Goal: Task Accomplishment & Management: Use online tool/utility

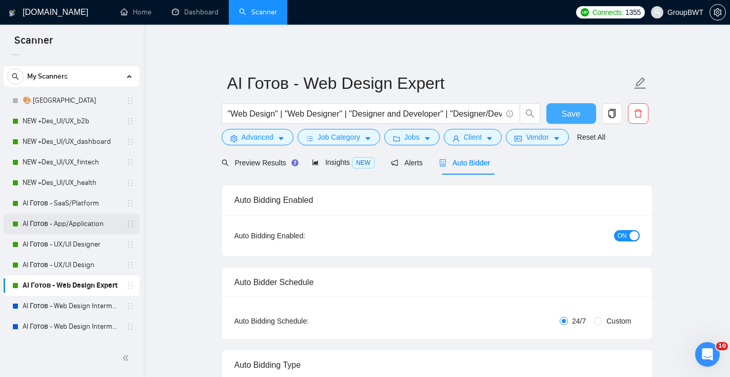
scroll to position [14, 0]
click at [42, 205] on link "AI Готов - SaaS/Platform" at bounding box center [71, 203] width 97 height 21
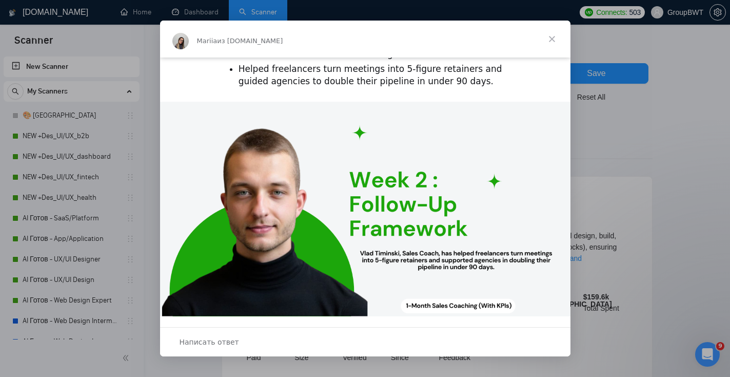
scroll to position [324, 0]
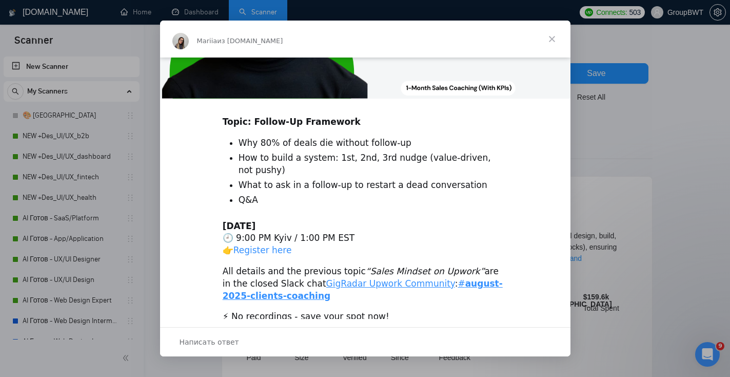
click at [274, 245] on link "Register here" at bounding box center [262, 250] width 58 height 10
click at [560, 32] on span "Закрыть" at bounding box center [552, 39] width 37 height 37
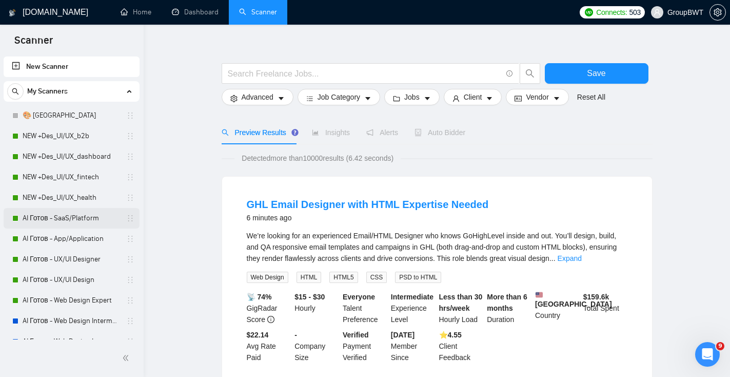
click at [105, 219] on link "AI Готов - SaaS/Platform" at bounding box center [71, 218] width 97 height 21
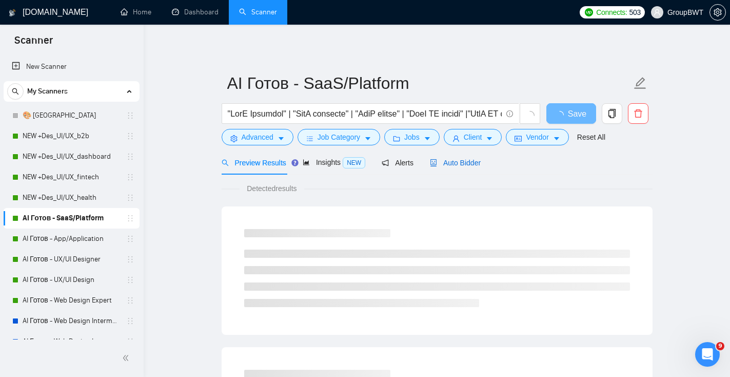
click at [471, 164] on span "Auto Bidder" at bounding box center [455, 163] width 51 height 8
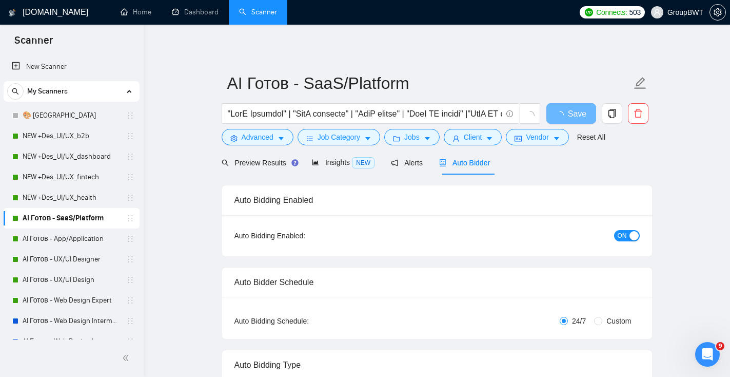
click at [620, 231] on span "ON" at bounding box center [622, 235] width 9 height 11
click at [566, 114] on span "Save" at bounding box center [571, 113] width 18 height 13
click at [34, 241] on link "AI Готов - App/Application" at bounding box center [71, 238] width 97 height 21
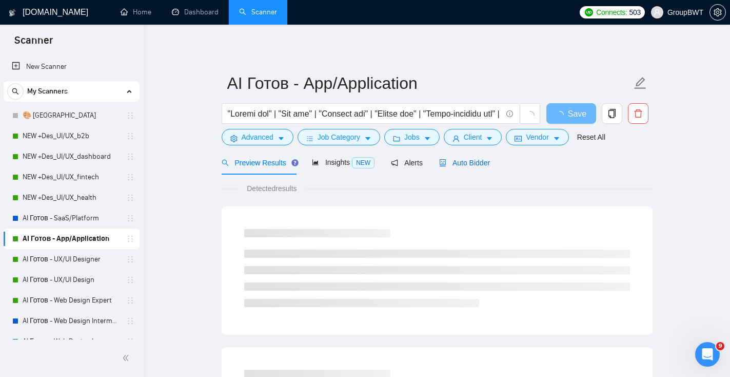
click at [470, 162] on span "Auto Bidder" at bounding box center [464, 163] width 51 height 8
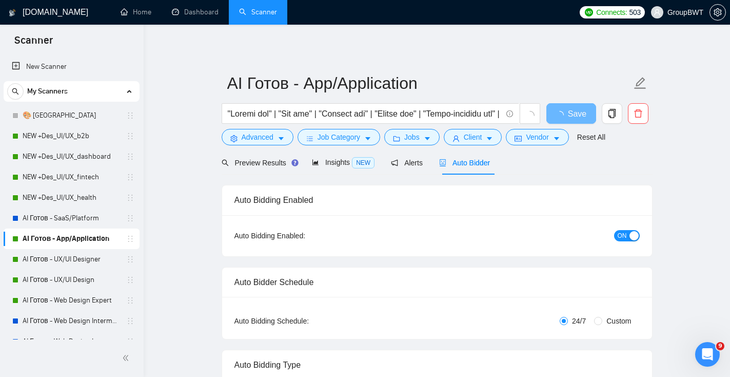
click at [625, 239] on span "ON" at bounding box center [622, 235] width 9 height 11
click at [568, 110] on span "Save" at bounding box center [571, 113] width 18 height 13
click at [81, 257] on link "AI Готов - UX/UI Designer" at bounding box center [71, 259] width 97 height 21
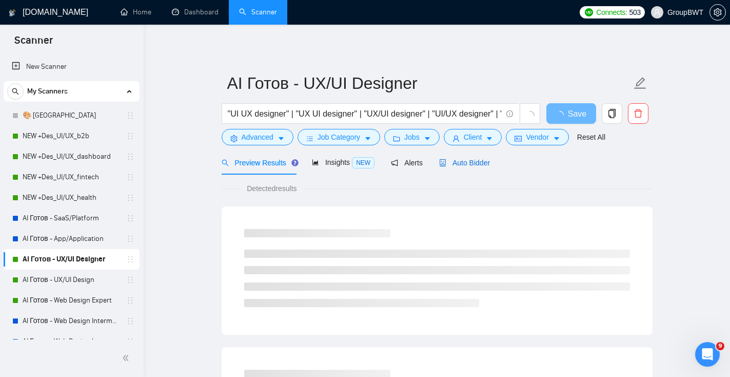
click at [486, 162] on span "Auto Bidder" at bounding box center [464, 163] width 51 height 8
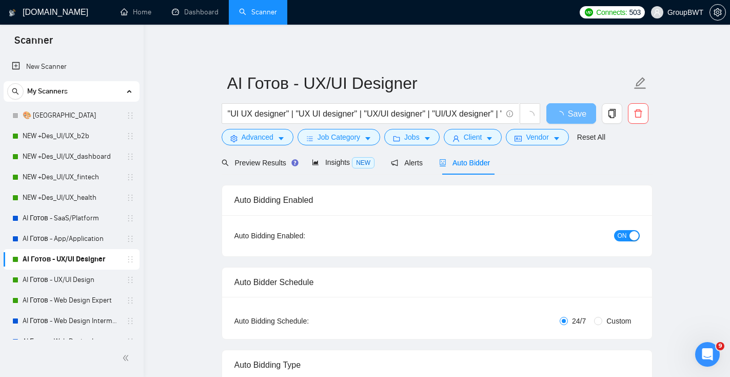
click at [618, 229] on div "ON" at bounding box center [571, 235] width 135 height 12
click at [622, 234] on span "ON" at bounding box center [622, 235] width 9 height 11
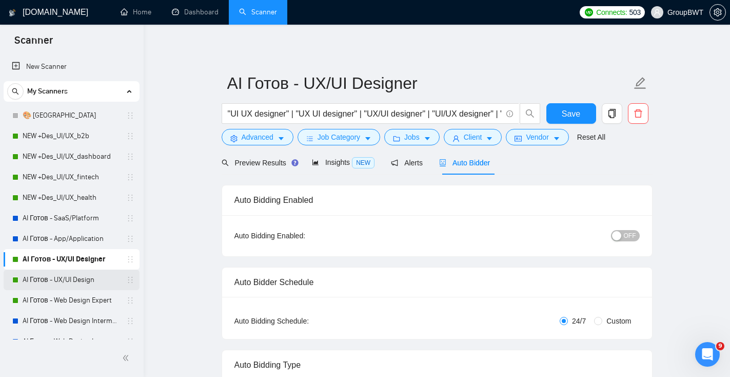
click at [44, 277] on link "AI Готов - UX/UI Design" at bounding box center [71, 279] width 97 height 21
click at [580, 117] on span "Save" at bounding box center [571, 113] width 18 height 13
click at [55, 275] on link "AI Готов - UX/UI Design" at bounding box center [71, 279] width 97 height 21
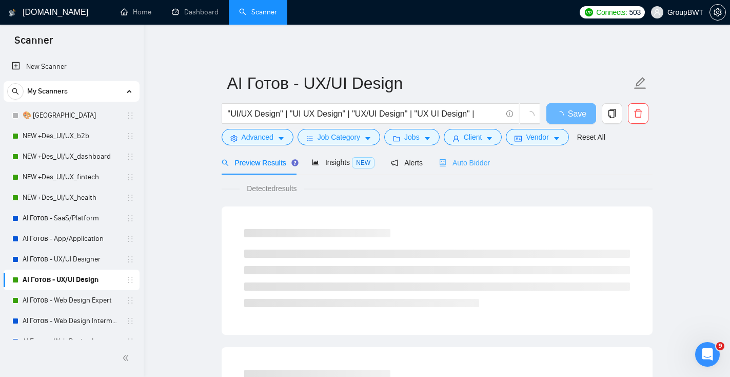
click at [467, 154] on div "Auto Bidder" at bounding box center [464, 162] width 51 height 24
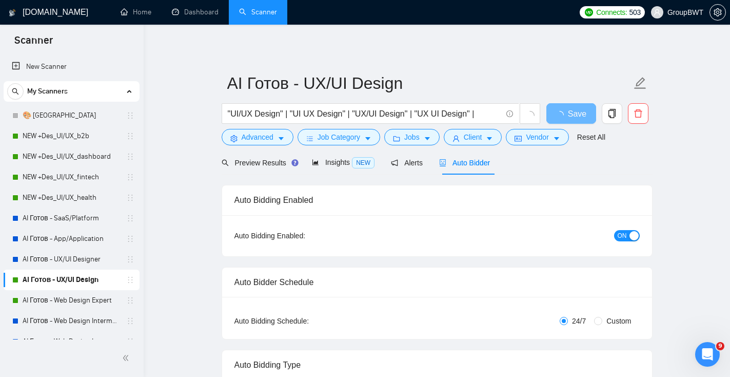
click at [634, 235] on div "button" at bounding box center [634, 235] width 9 height 9
click at [570, 111] on span "Save" at bounding box center [571, 113] width 18 height 13
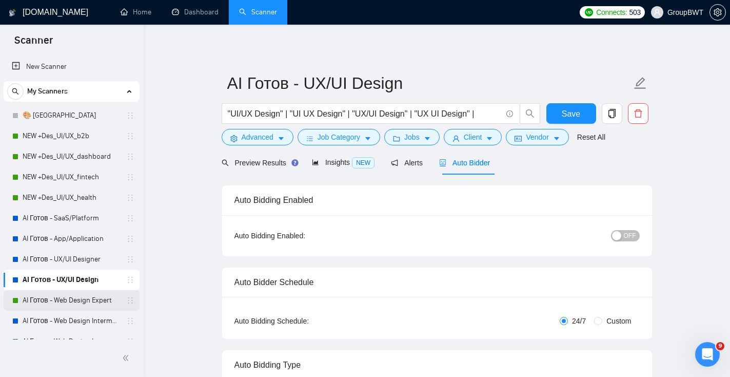
click at [51, 301] on link "AI Готов - Web Design Expert" at bounding box center [71, 300] width 97 height 21
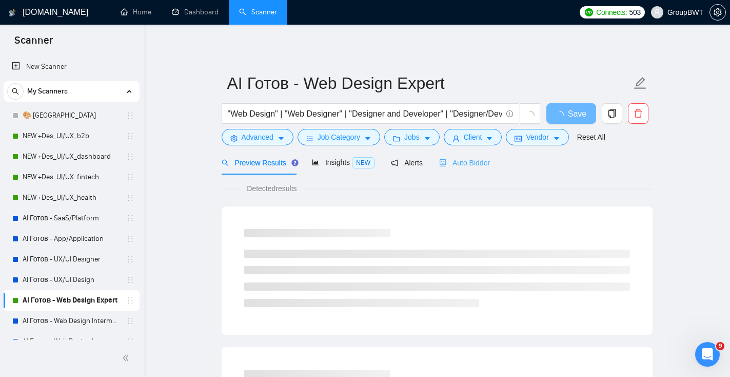
click at [488, 156] on div "Auto Bidder" at bounding box center [464, 162] width 51 height 24
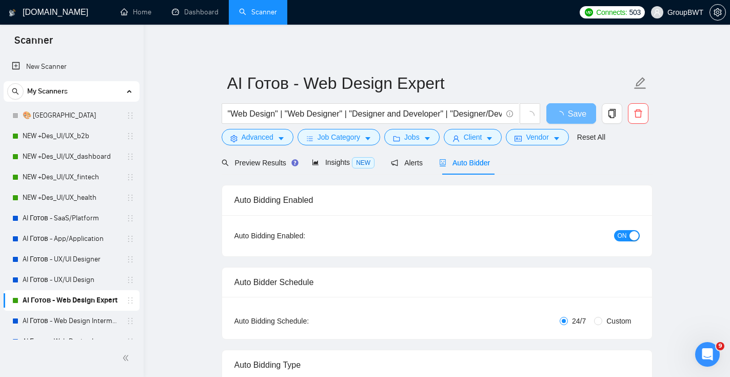
click at [622, 234] on span "ON" at bounding box center [622, 235] width 9 height 11
click at [580, 115] on button "Save" at bounding box center [571, 113] width 50 height 21
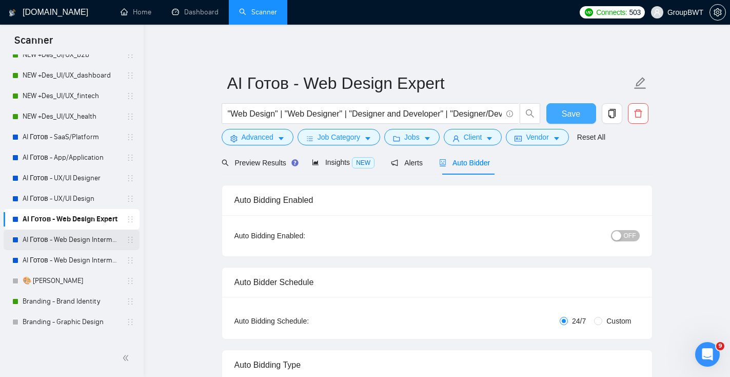
scroll to position [81, 0]
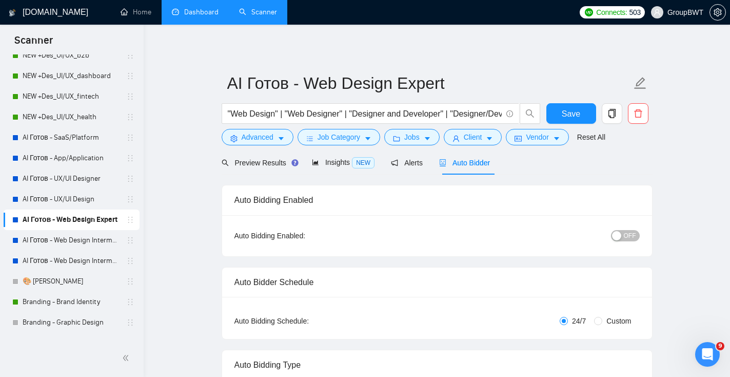
click at [214, 9] on link "Dashboard" at bounding box center [195, 12] width 47 height 9
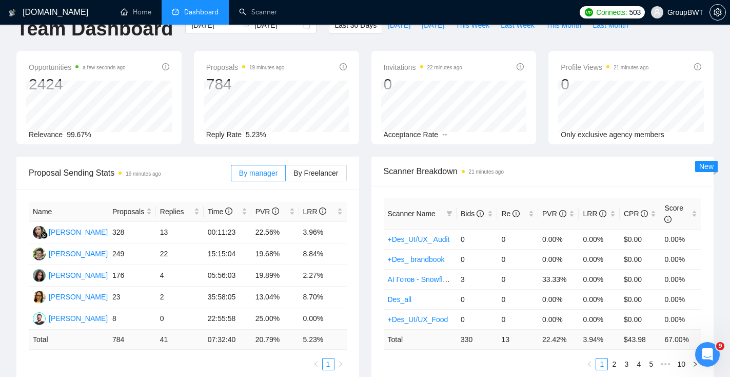
scroll to position [26, 0]
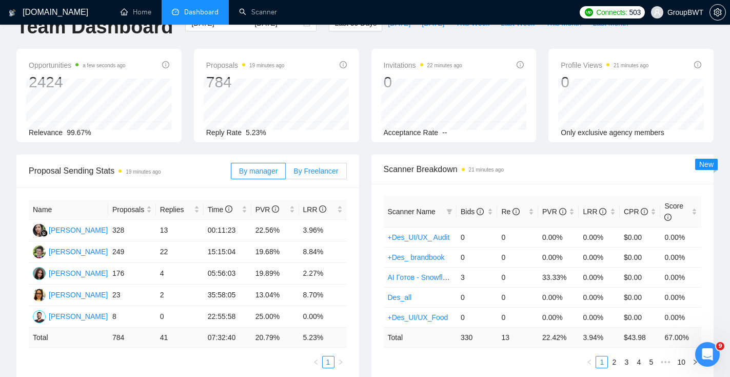
click at [314, 165] on label "By Freelancer" at bounding box center [316, 171] width 61 height 16
click at [286, 173] on input "By Freelancer" at bounding box center [286, 173] width 0 height 0
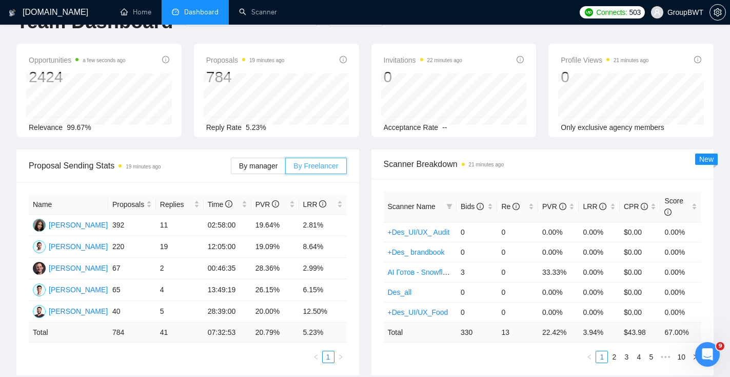
scroll to position [32, 0]
